Goal: Task Accomplishment & Management: Use online tool/utility

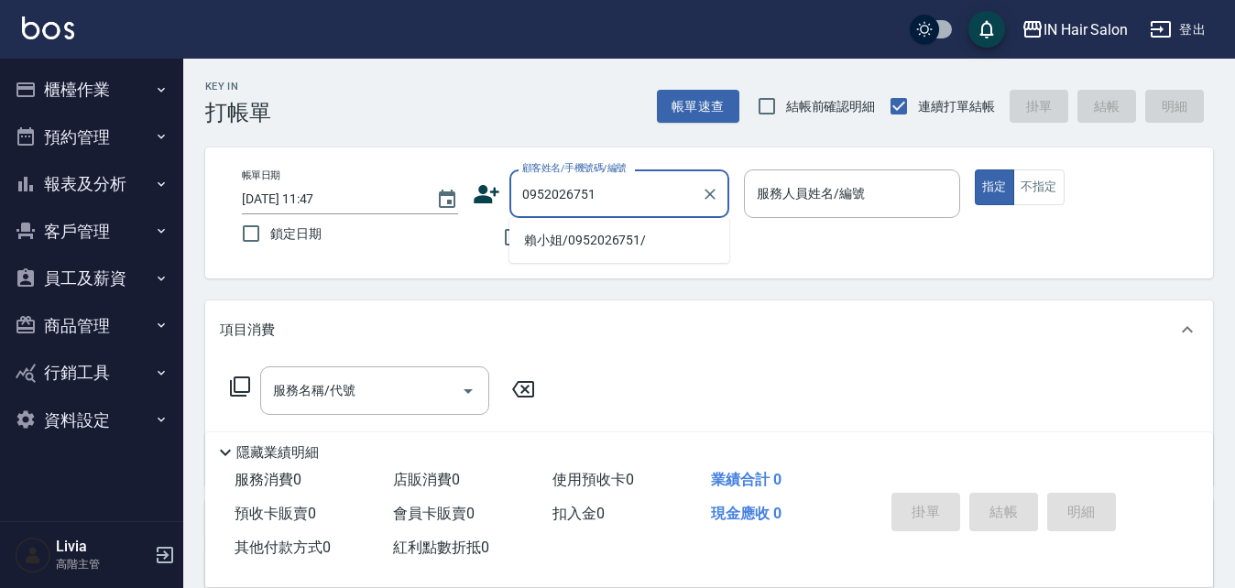
click at [549, 245] on li "賴小姐/0952026751/" at bounding box center [620, 240] width 220 height 30
type input "賴小姐/0952026751/"
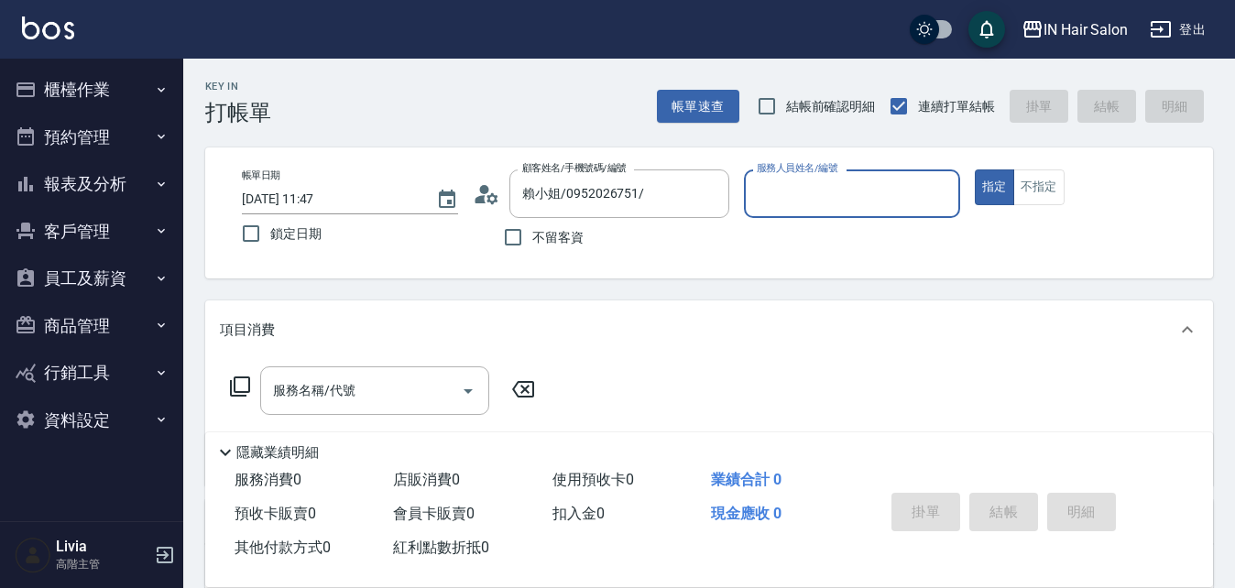
type input "8號店長Livia-8"
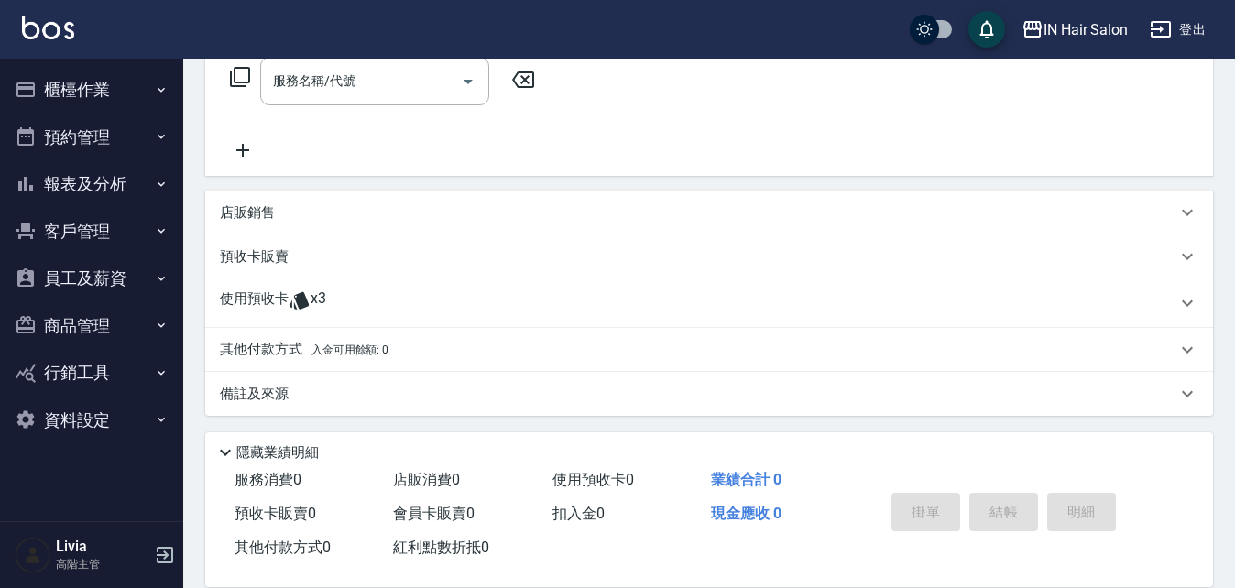
scroll to position [313, 0]
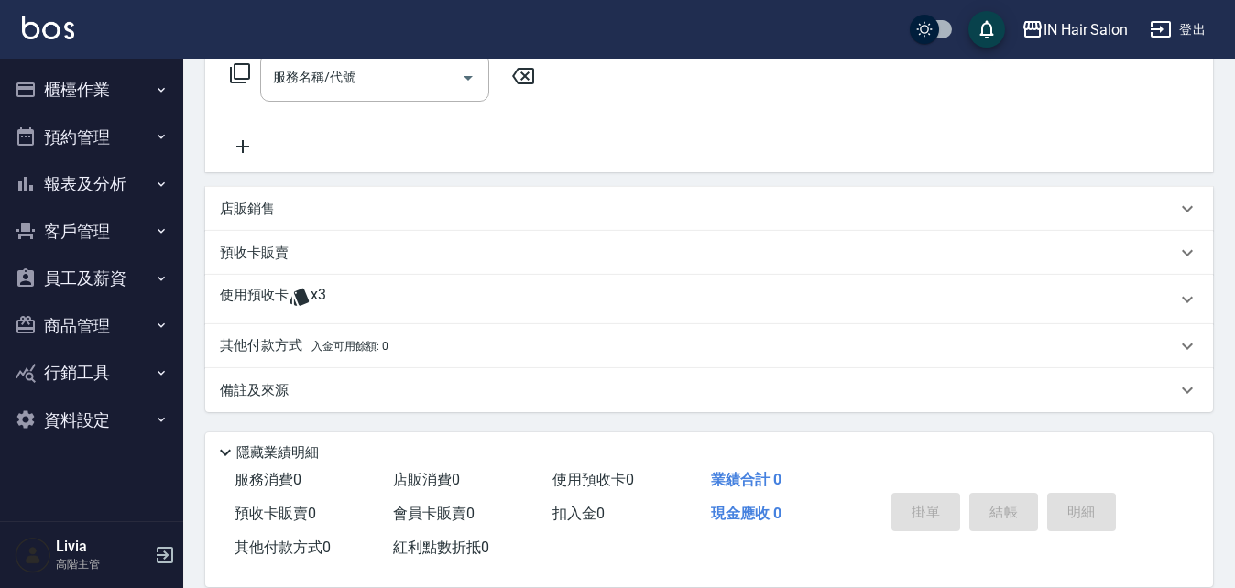
click at [261, 300] on p "使用預收卡" at bounding box center [254, 299] width 69 height 27
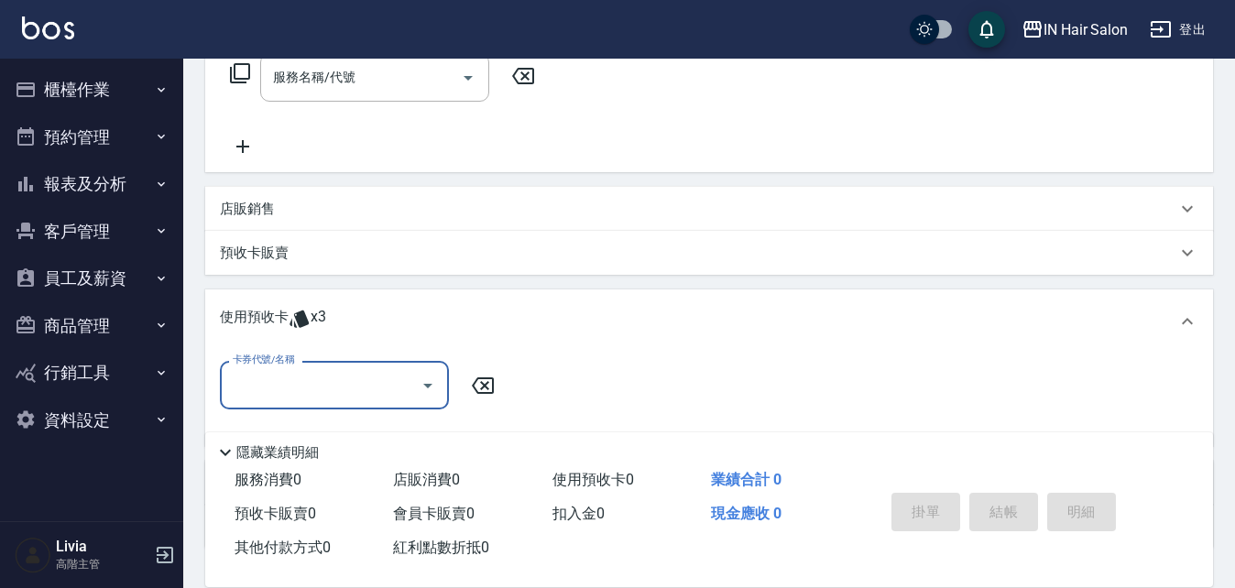
scroll to position [405, 0]
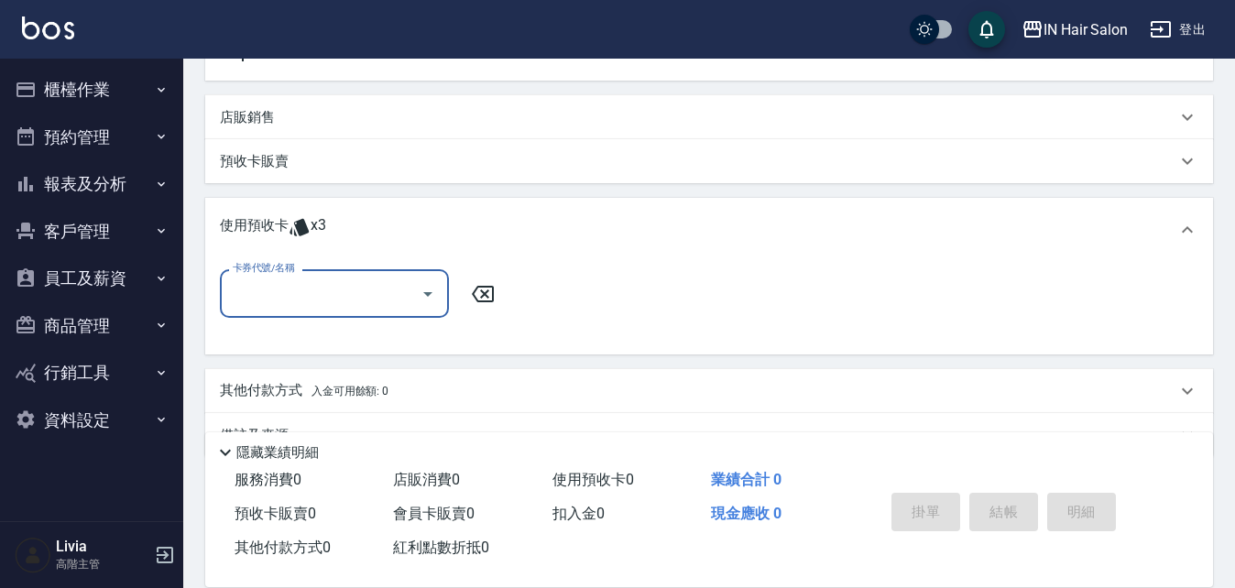
click at [288, 294] on input "卡券代號/名稱" at bounding box center [320, 294] width 185 height 32
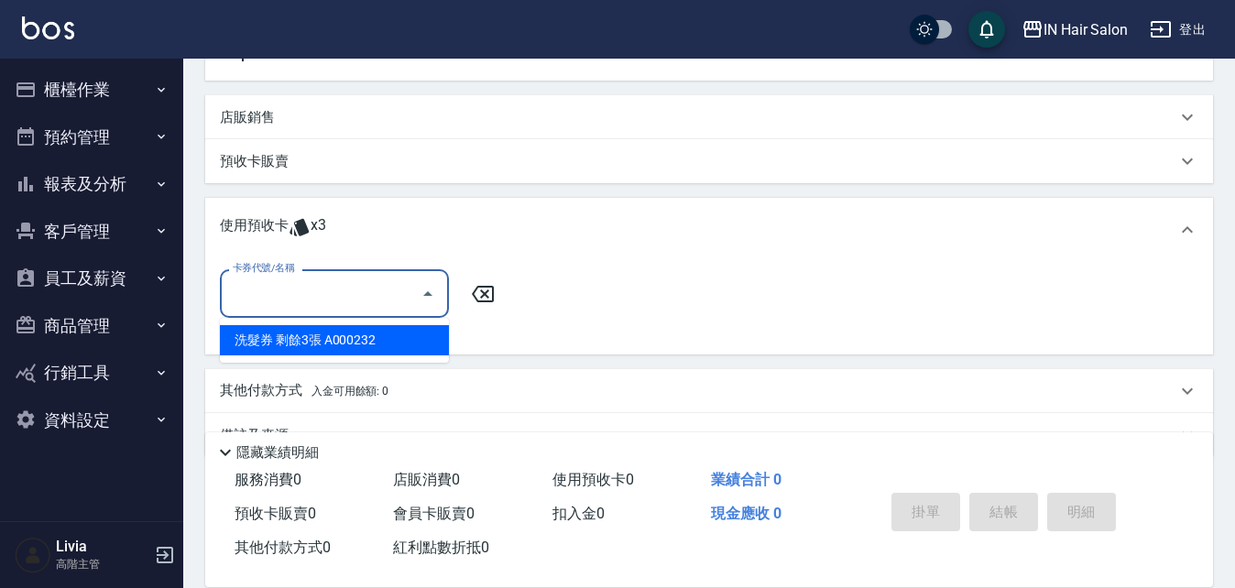
click at [282, 332] on div "洗髮券 剩餘3張 A000232" at bounding box center [334, 340] width 229 height 30
type input "洗髮券 A000232"
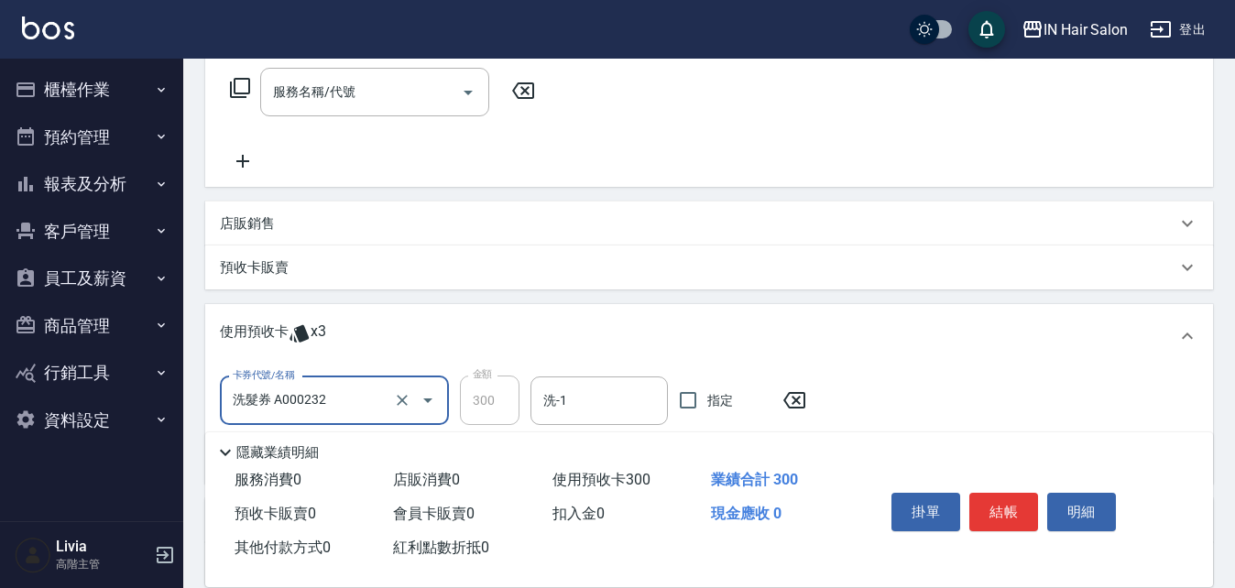
scroll to position [38, 0]
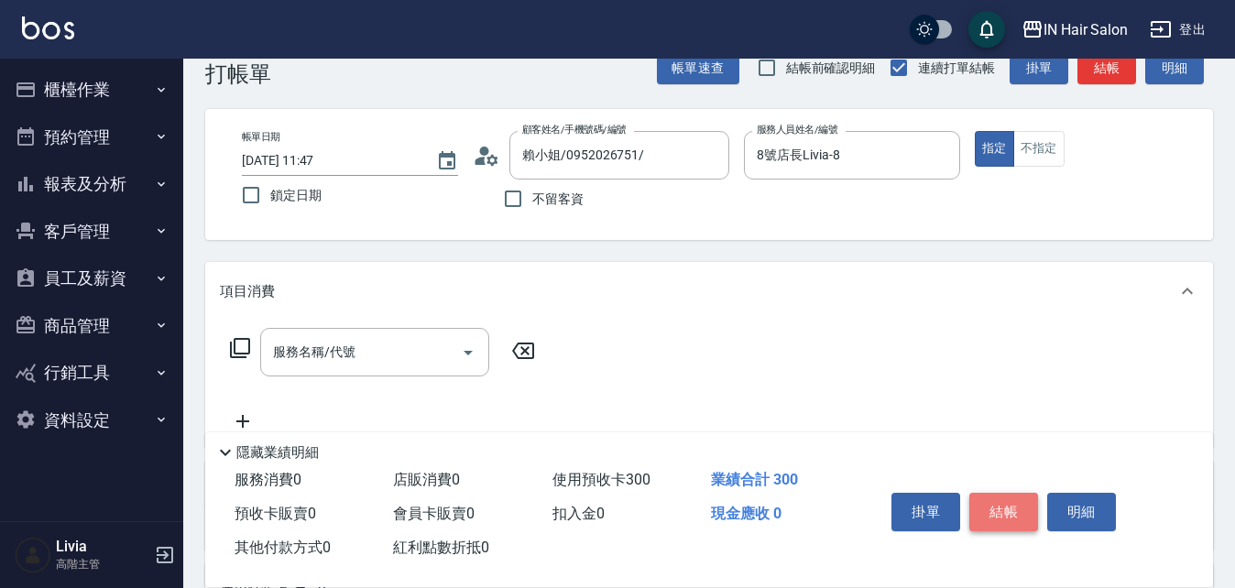
click at [1008, 503] on button "結帳" at bounding box center [1004, 512] width 69 height 38
